Goal: Information Seeking & Learning: Learn about a topic

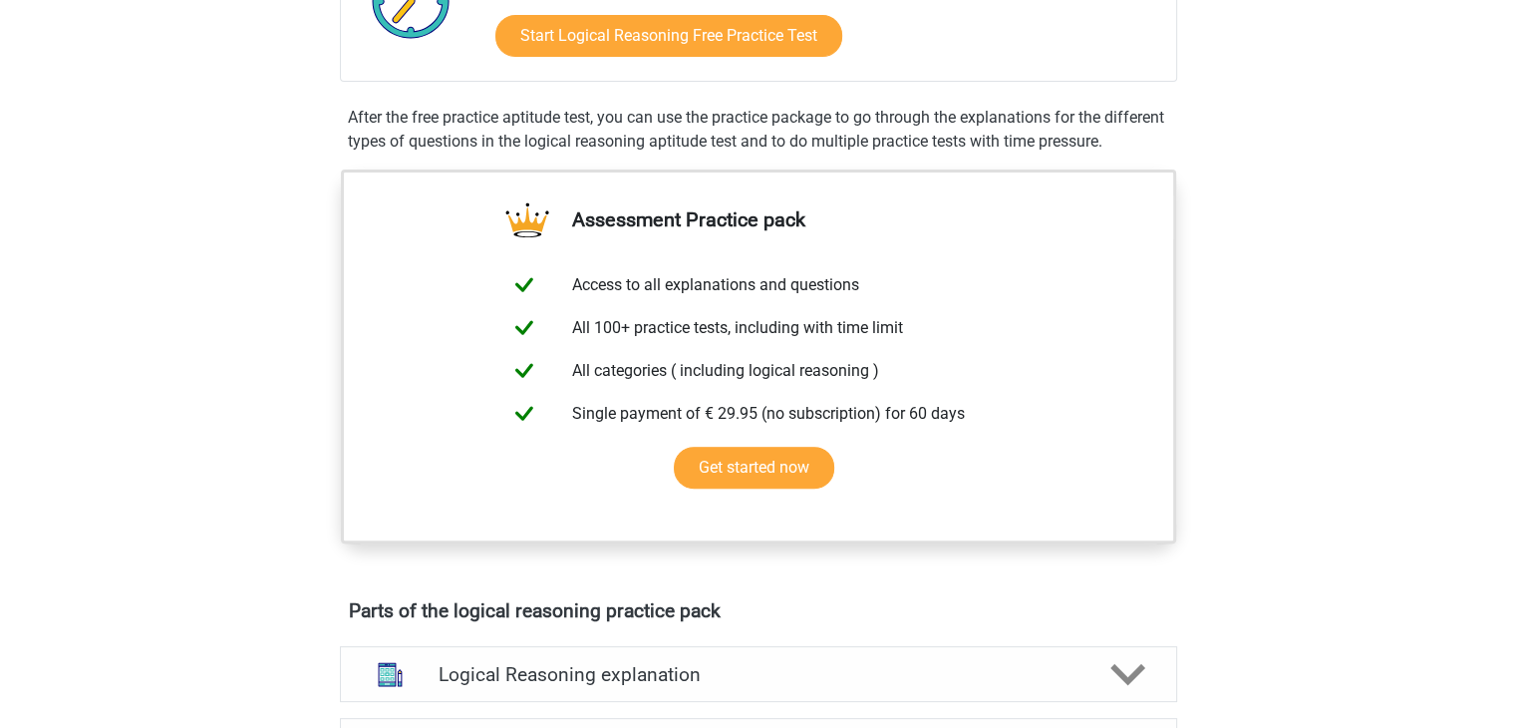
scroll to position [315, 0]
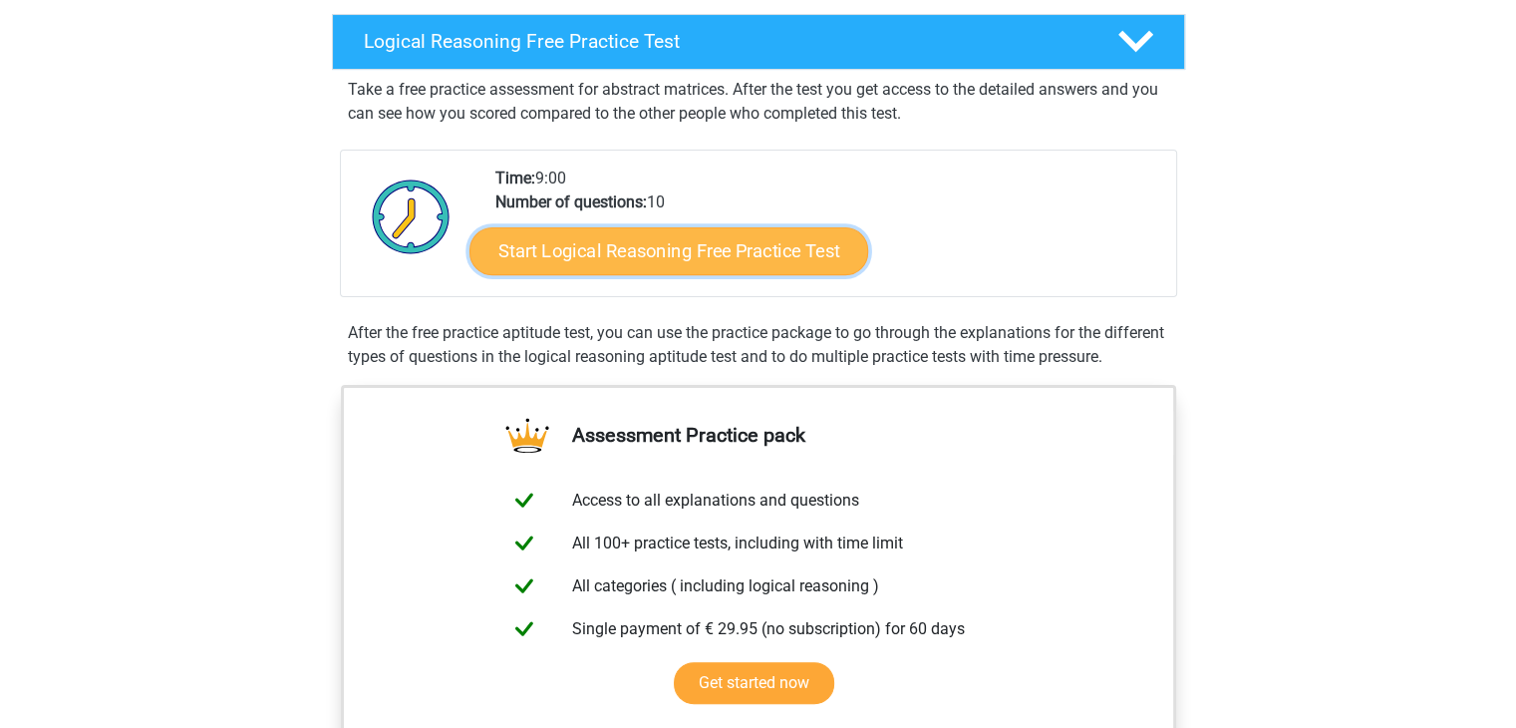
click at [821, 236] on link "Start Logical Reasoning Free Practice Test" at bounding box center [668, 250] width 399 height 48
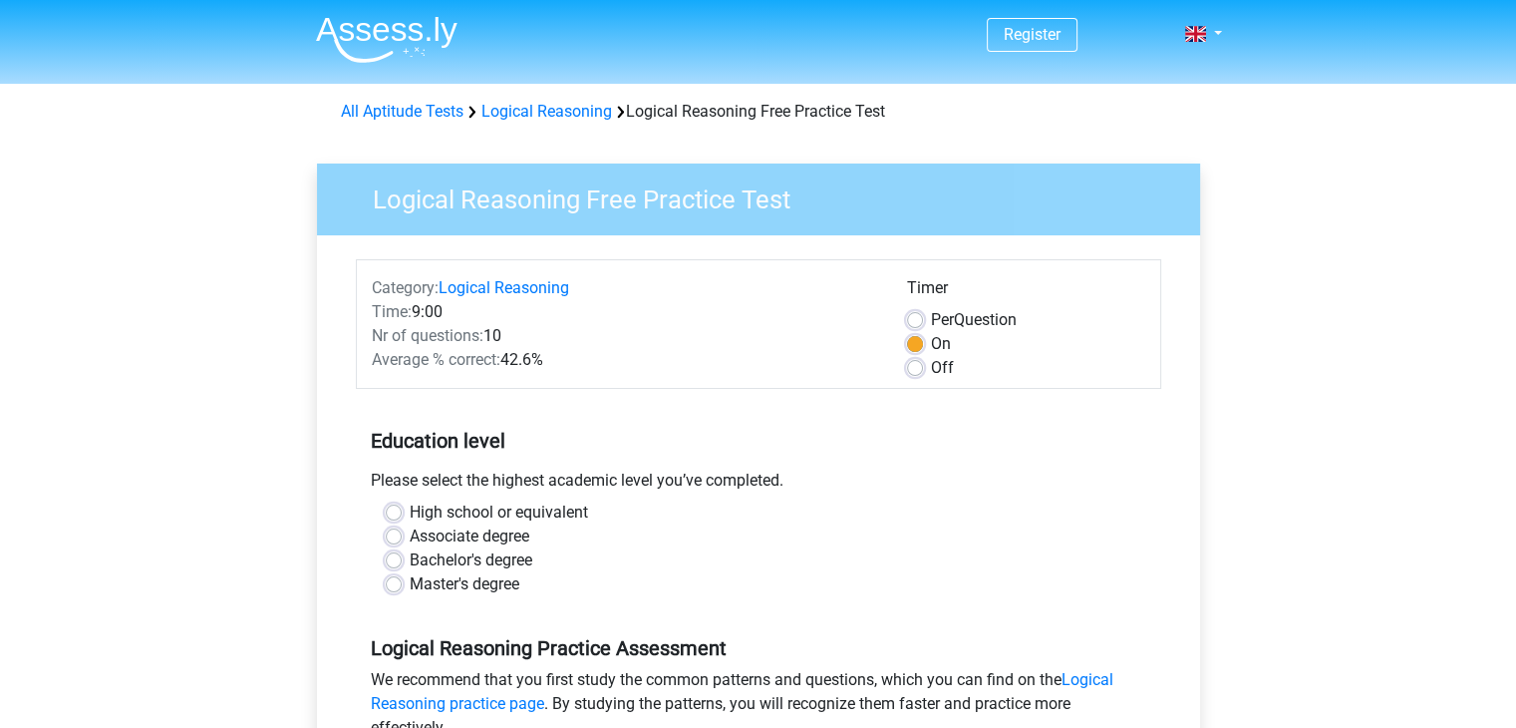
scroll to position [27, 0]
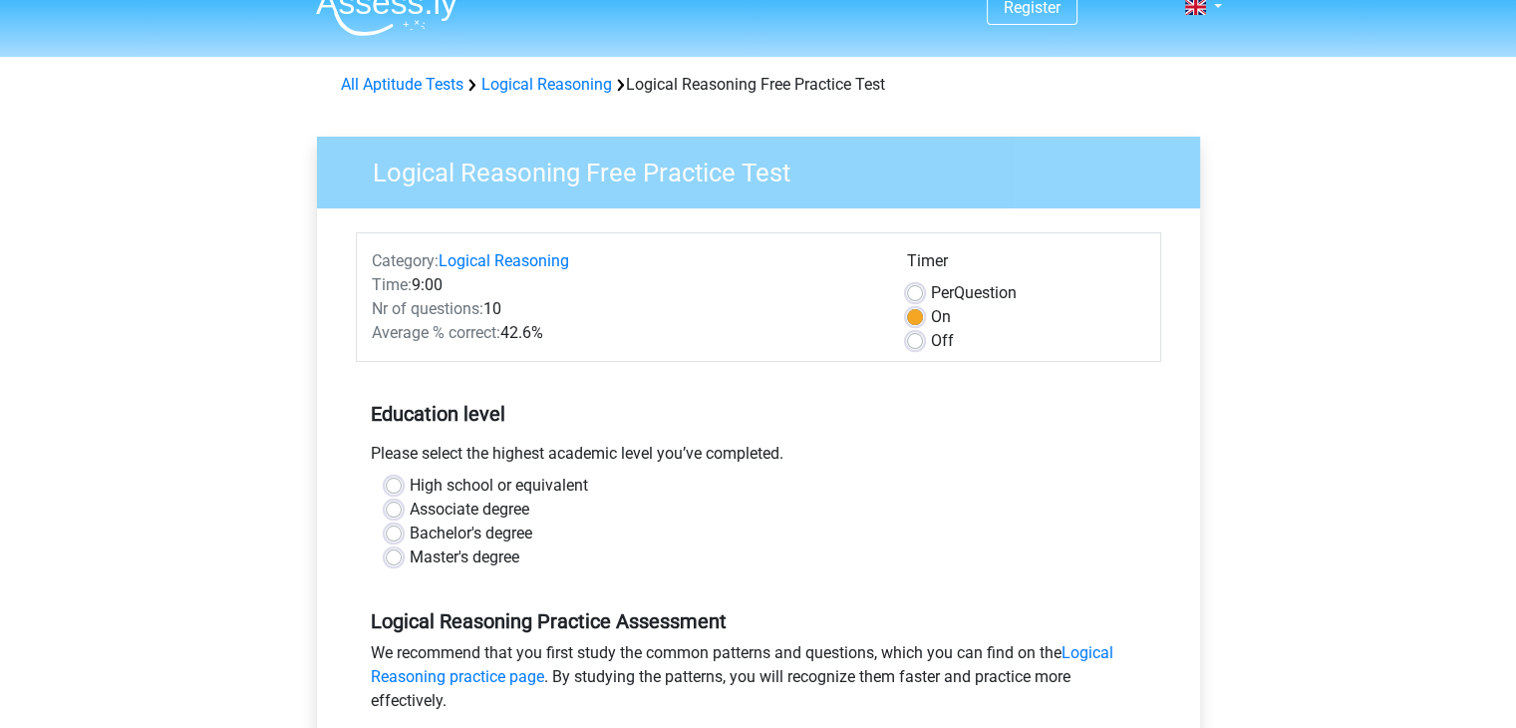
click at [410, 557] on label "Master's degree" at bounding box center [465, 557] width 110 height 24
click at [393, 557] on input "Master's degree" at bounding box center [394, 555] width 16 height 20
radio input "true"
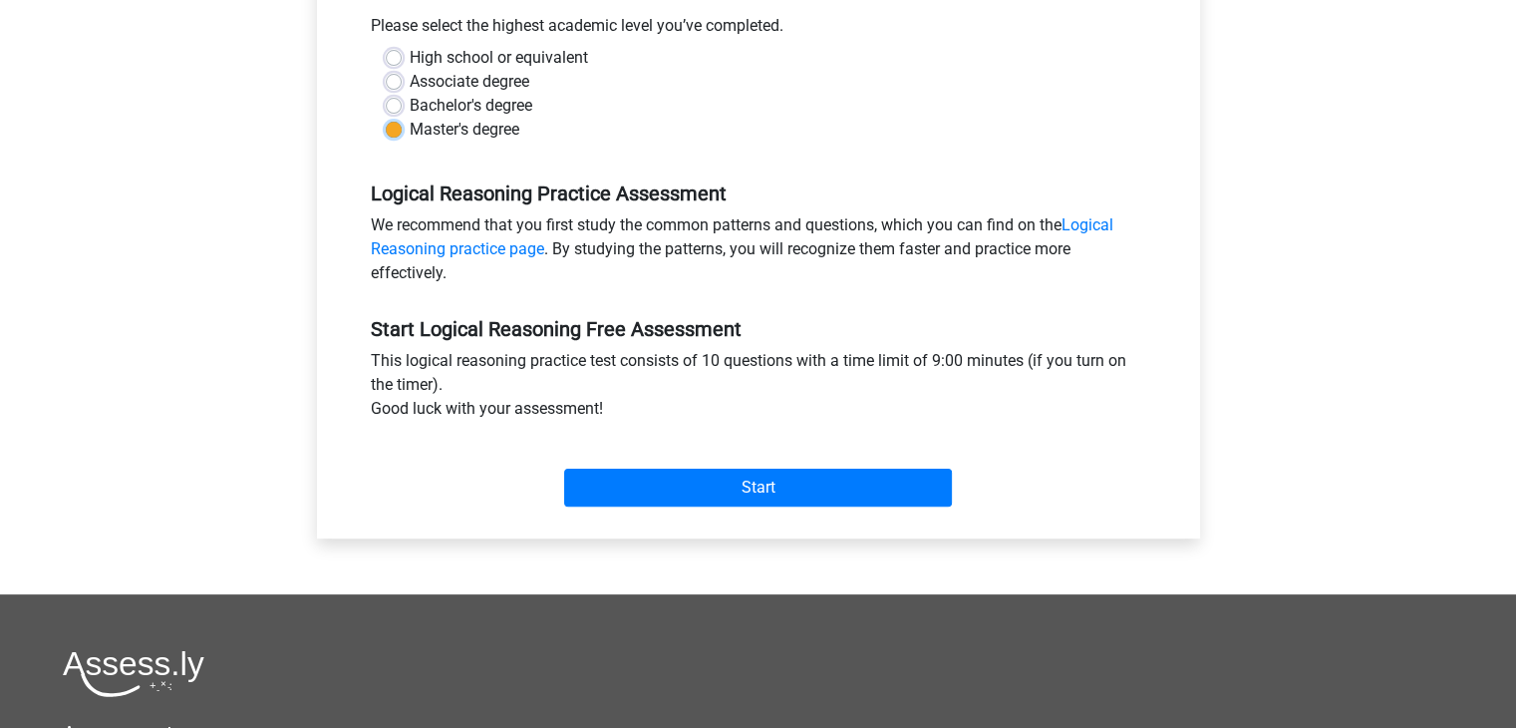
scroll to position [453, 0]
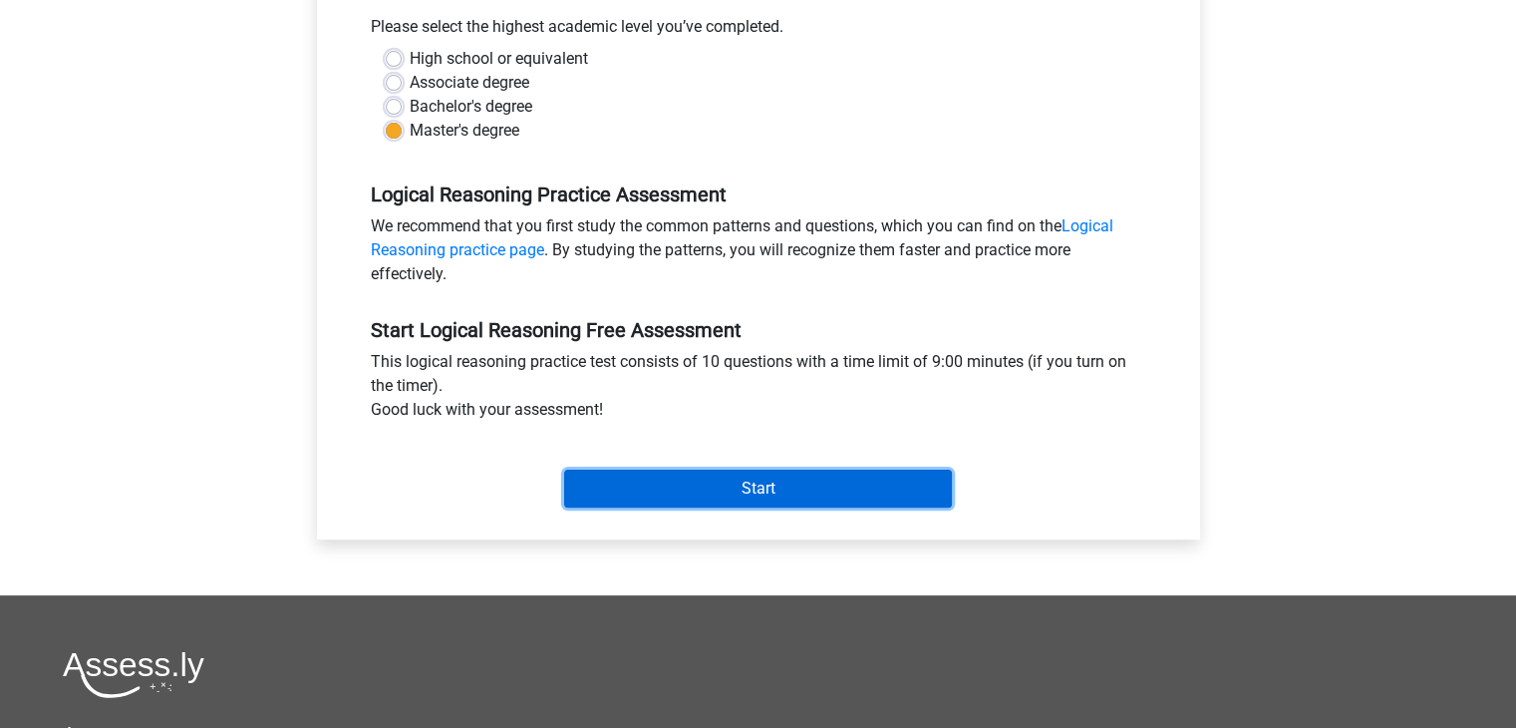
click at [895, 500] on input "Start" at bounding box center [758, 488] width 388 height 38
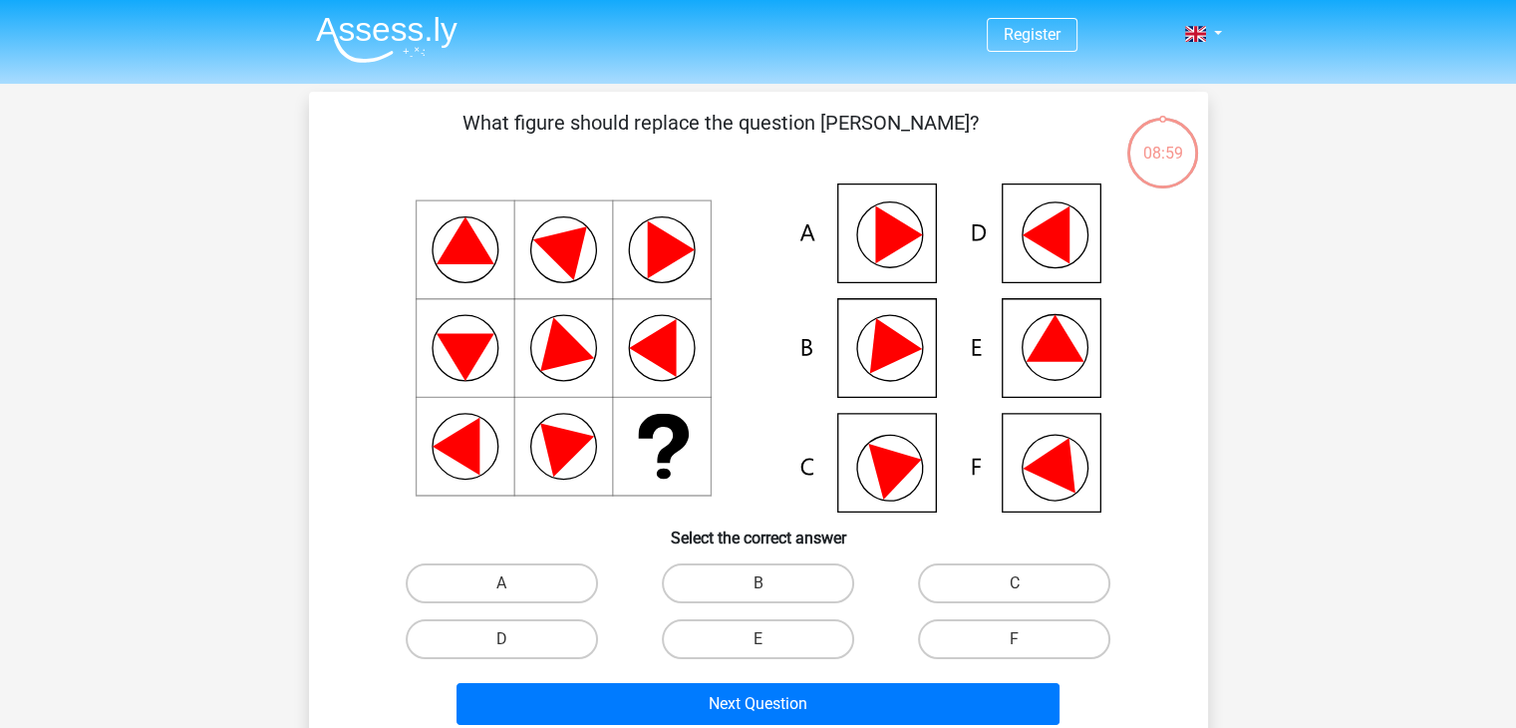
scroll to position [22, 0]
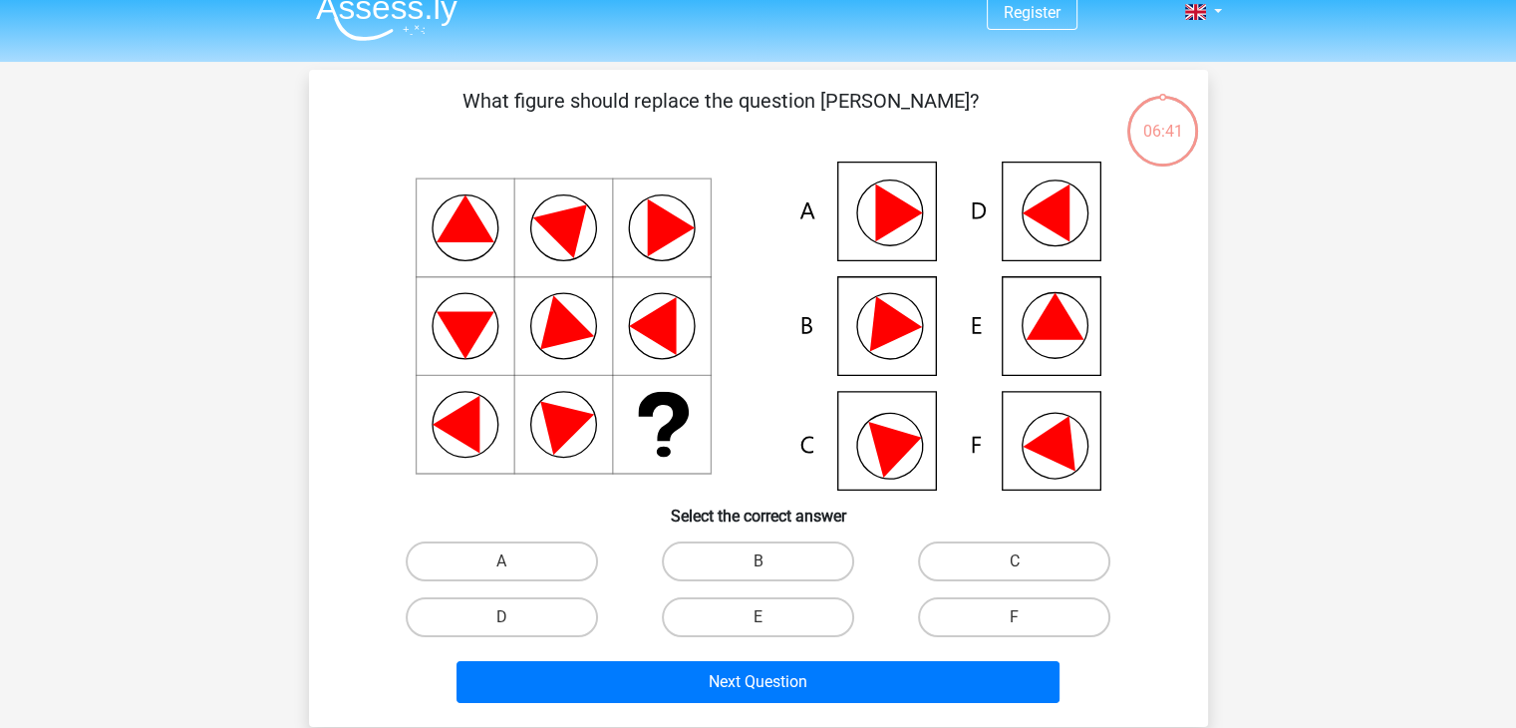
click at [897, 231] on icon at bounding box center [758, 325] width 803 height 329
click at [542, 566] on label "A" at bounding box center [502, 561] width 192 height 40
click at [514, 566] on input "A" at bounding box center [507, 567] width 13 height 13
radio input "true"
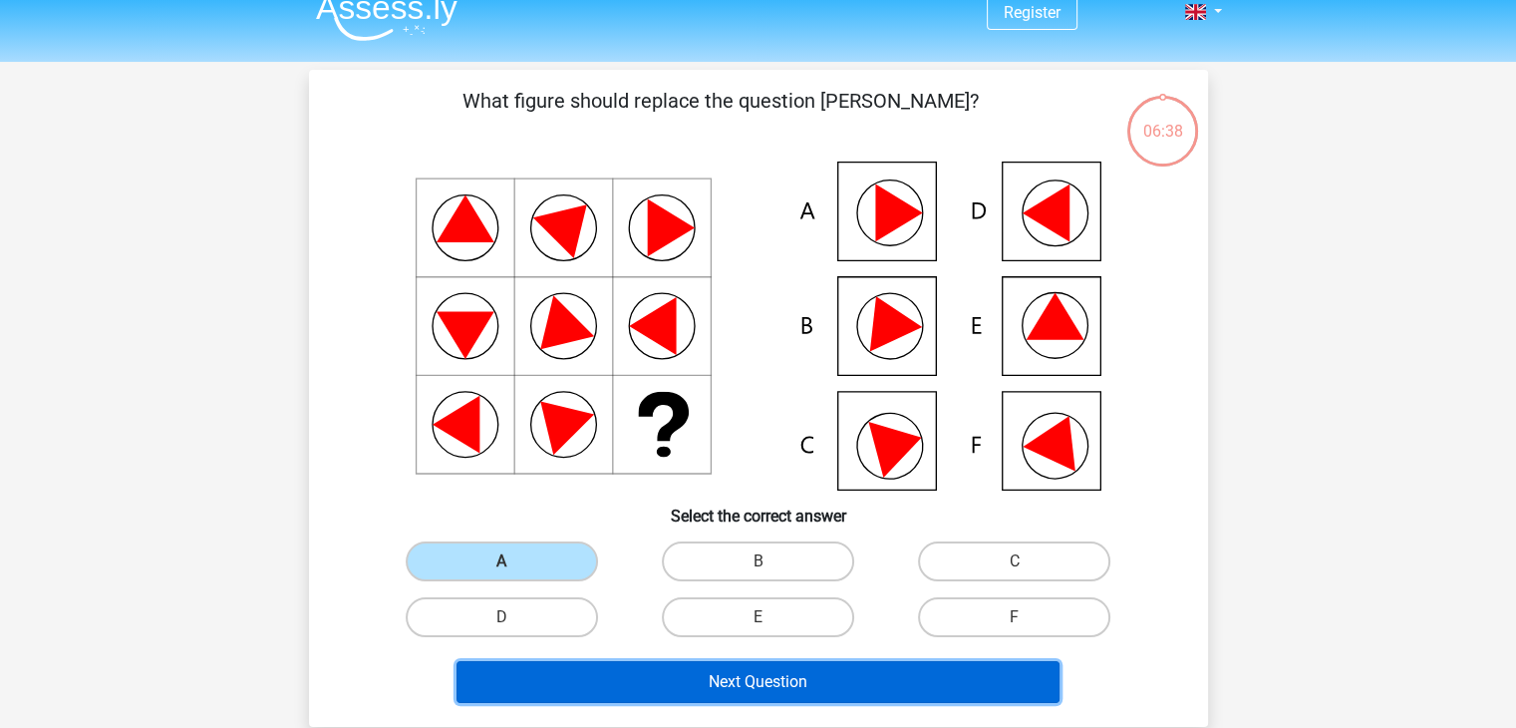
click at [794, 685] on button "Next Question" at bounding box center [757, 682] width 603 height 42
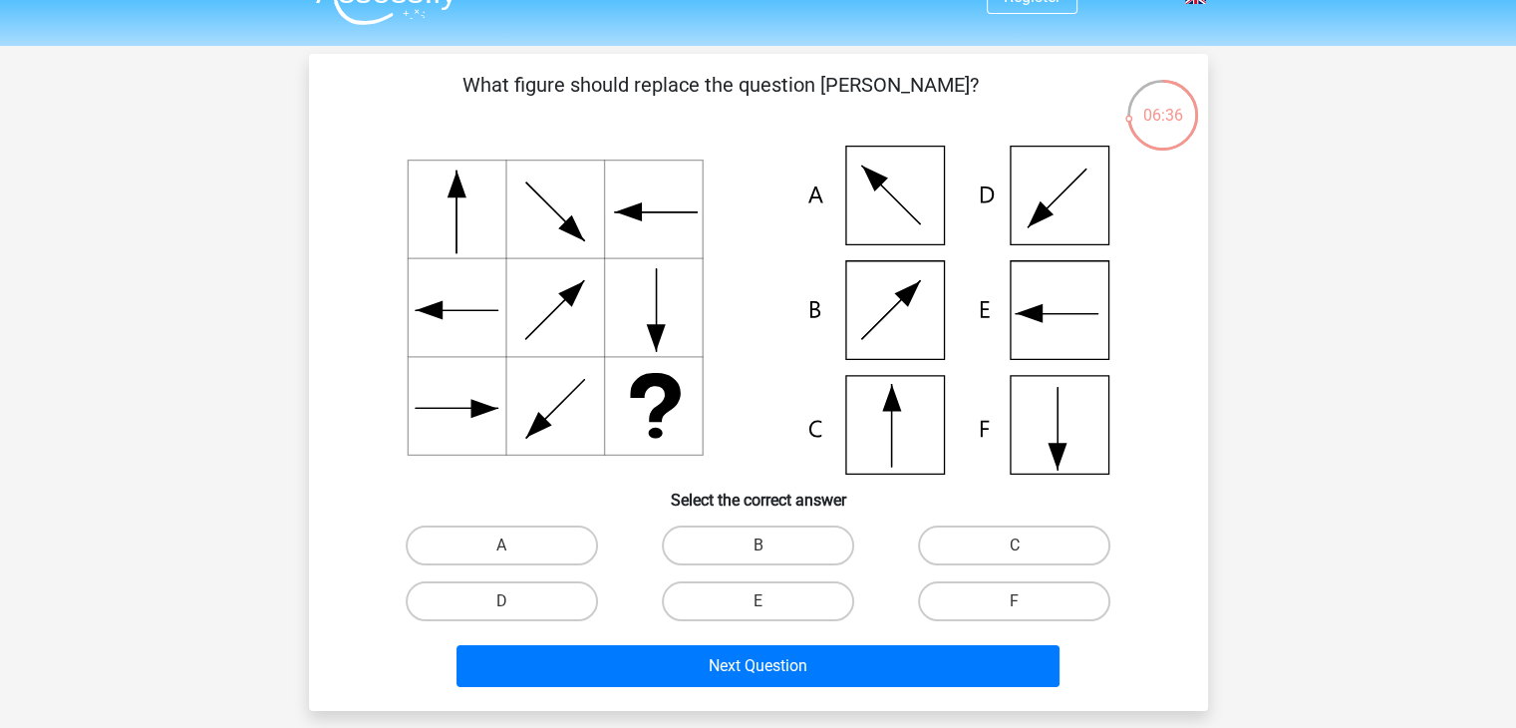
scroll to position [35, 0]
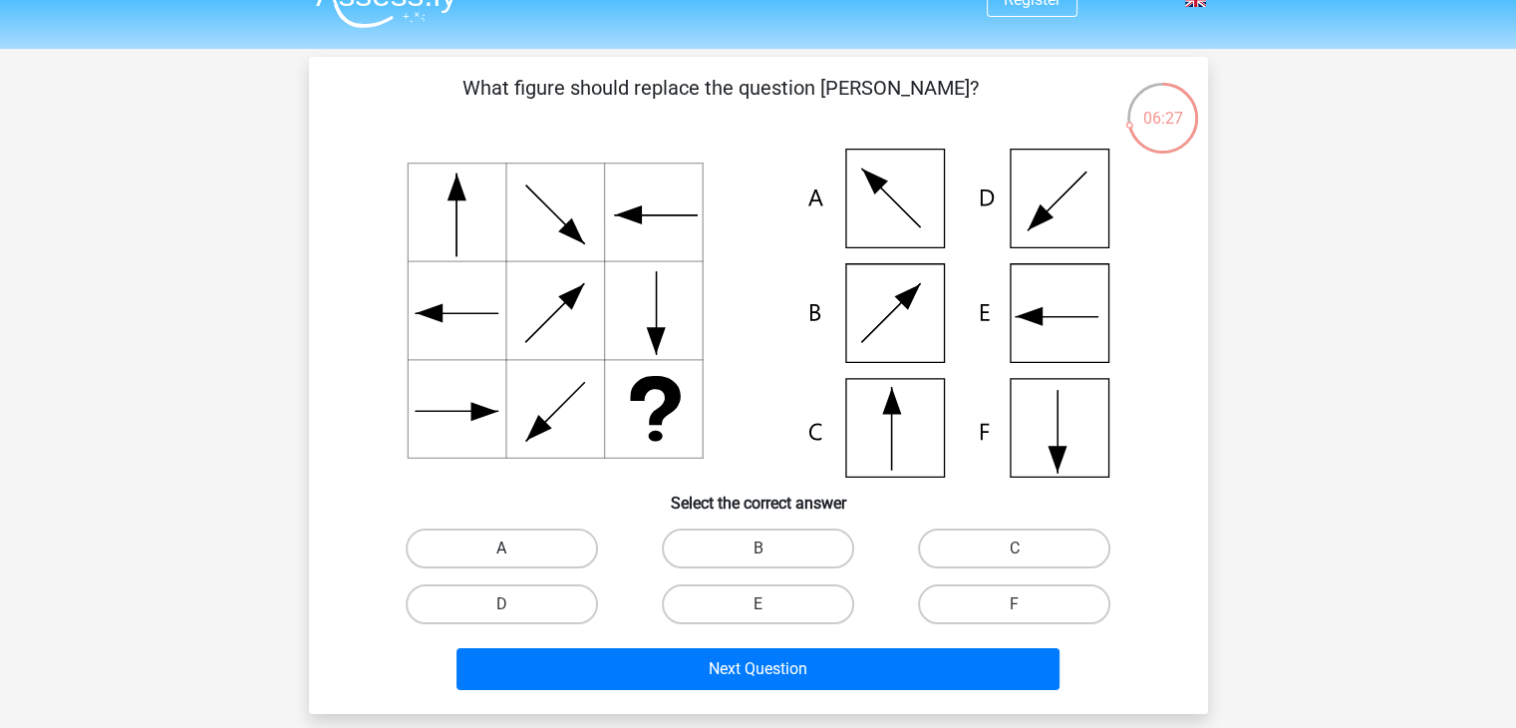
click at [570, 547] on label "A" at bounding box center [502, 548] width 192 height 40
click at [514, 548] on input "A" at bounding box center [507, 554] width 13 height 13
radio input "true"
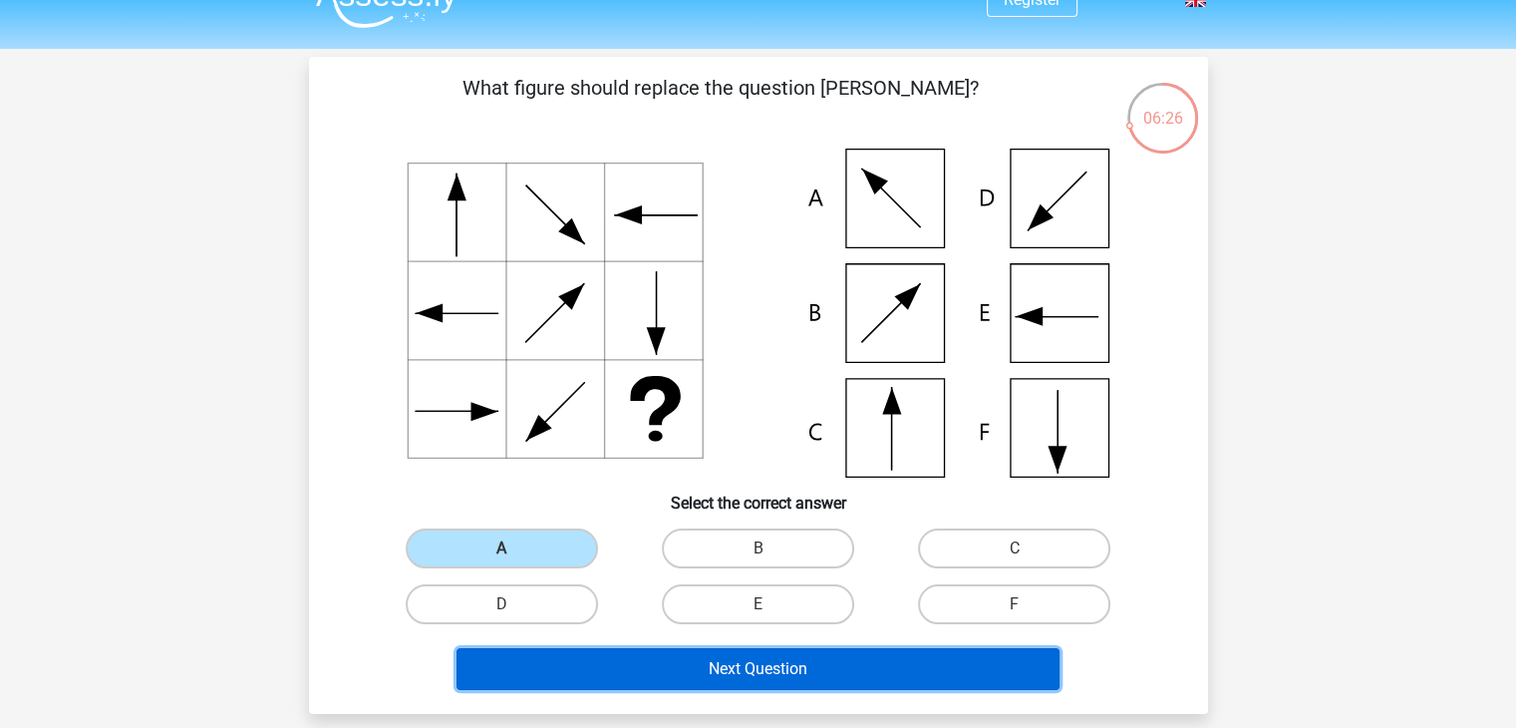
click at [705, 679] on button "Next Question" at bounding box center [757, 669] width 603 height 42
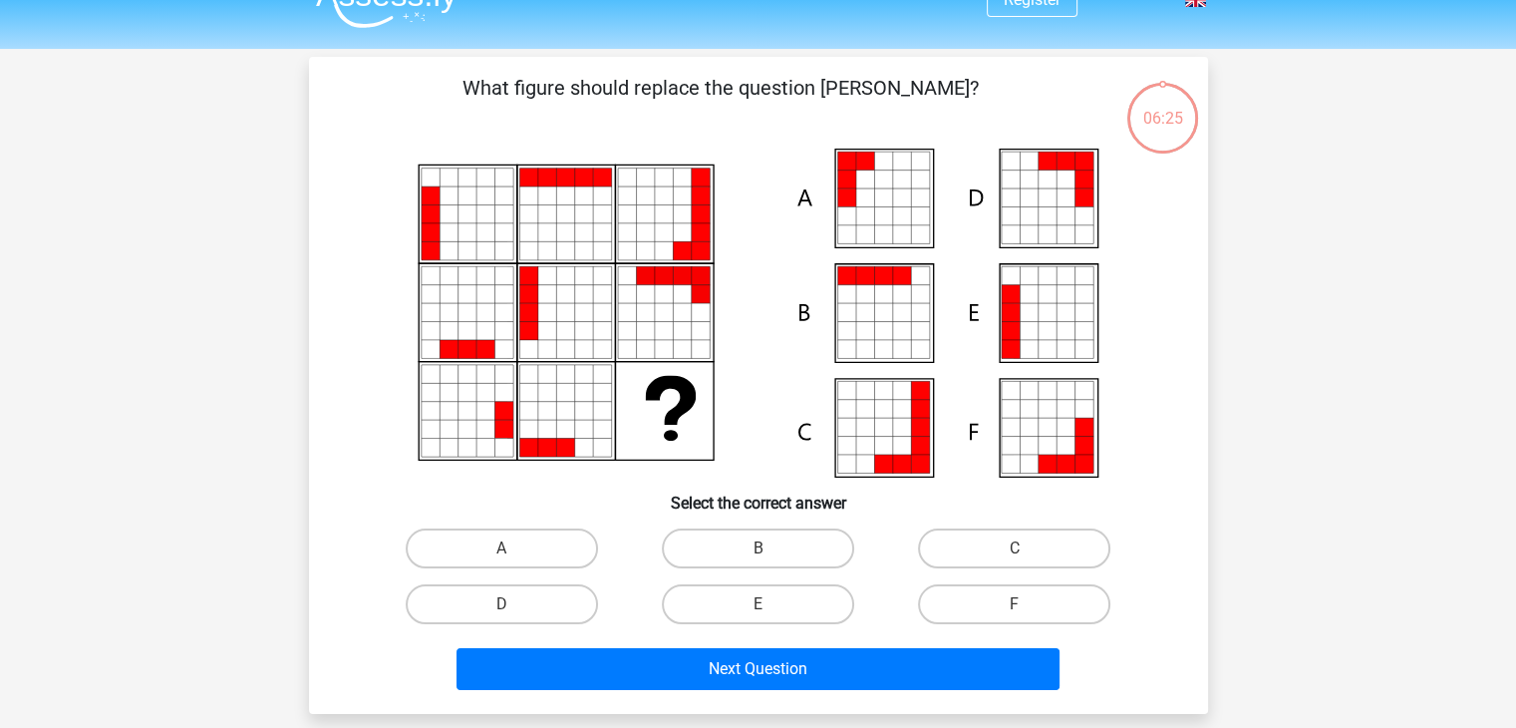
scroll to position [92, 0]
